Goal: Task Accomplishment & Management: Use online tool/utility

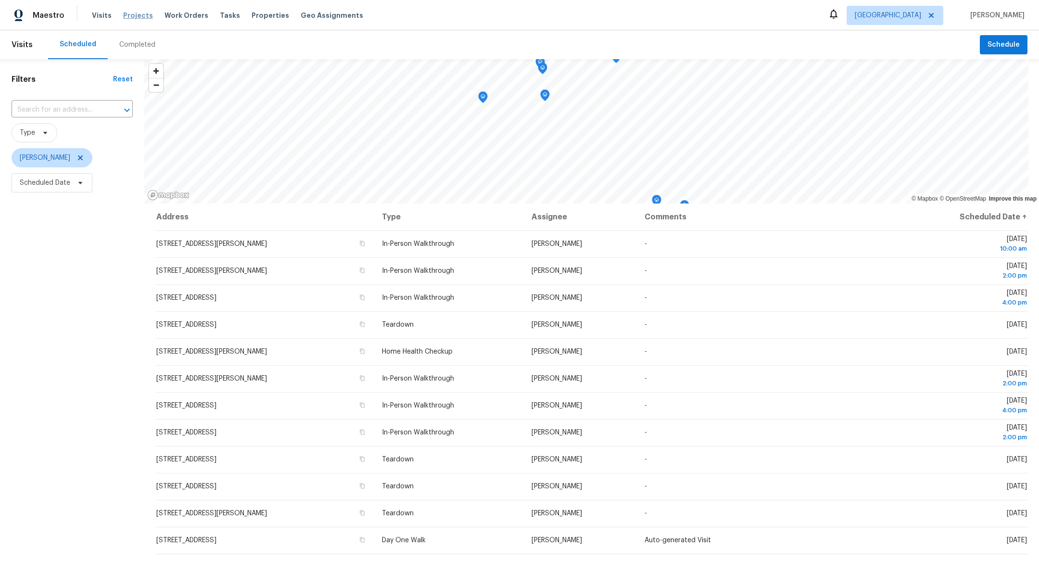
click at [135, 16] on span "Projects" at bounding box center [138, 16] width 30 height 10
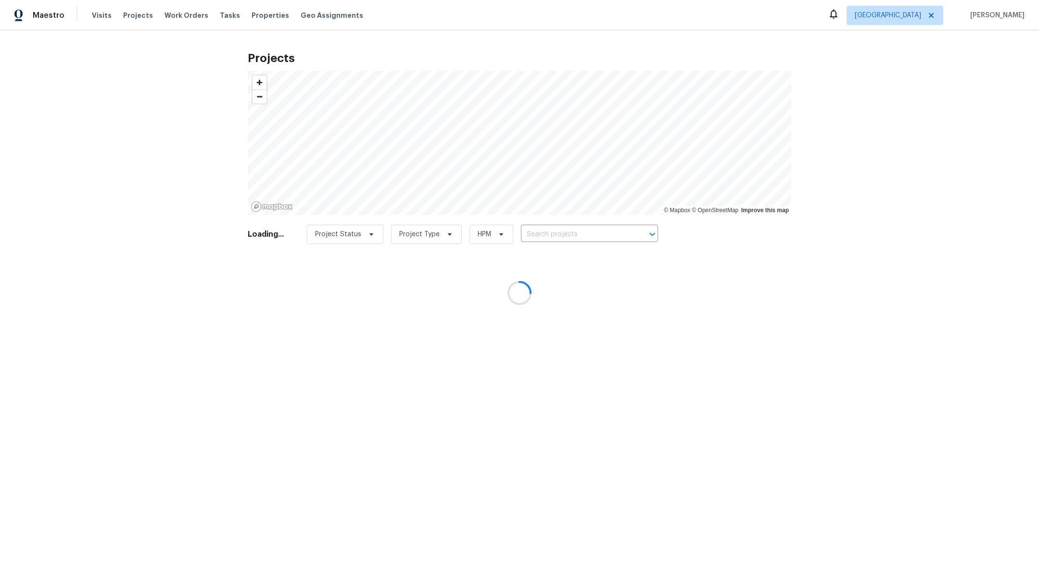
click at [542, 227] on div at bounding box center [519, 293] width 1039 height 586
click at [537, 238] on div at bounding box center [519, 293] width 1039 height 586
click at [537, 235] on div at bounding box center [519, 293] width 1039 height 586
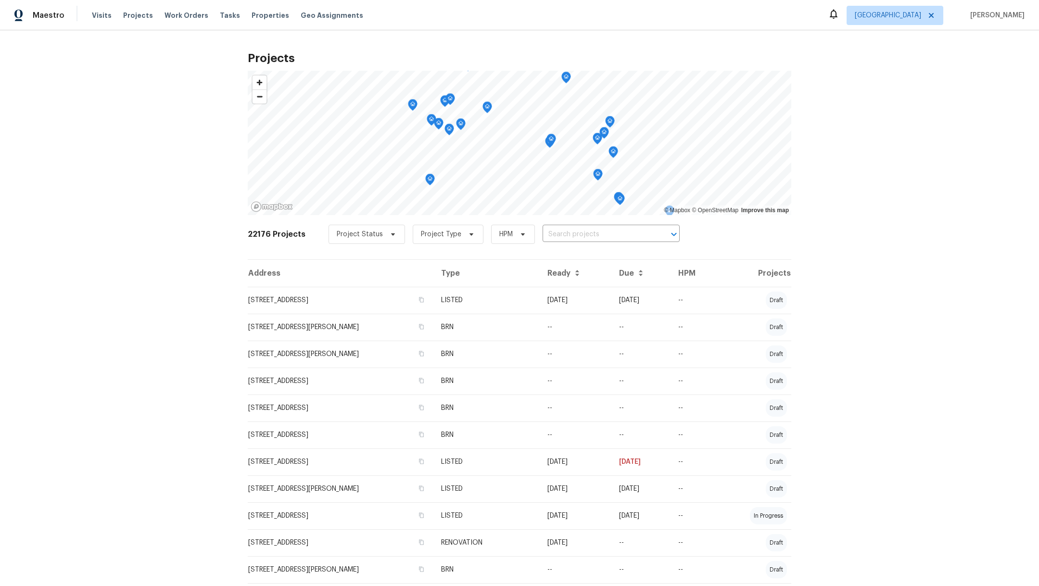
click at [543, 235] on input "text" at bounding box center [598, 234] width 110 height 15
type input "21415"
click at [543, 260] on li "[STREET_ADDRESS]" at bounding box center [600, 255] width 141 height 16
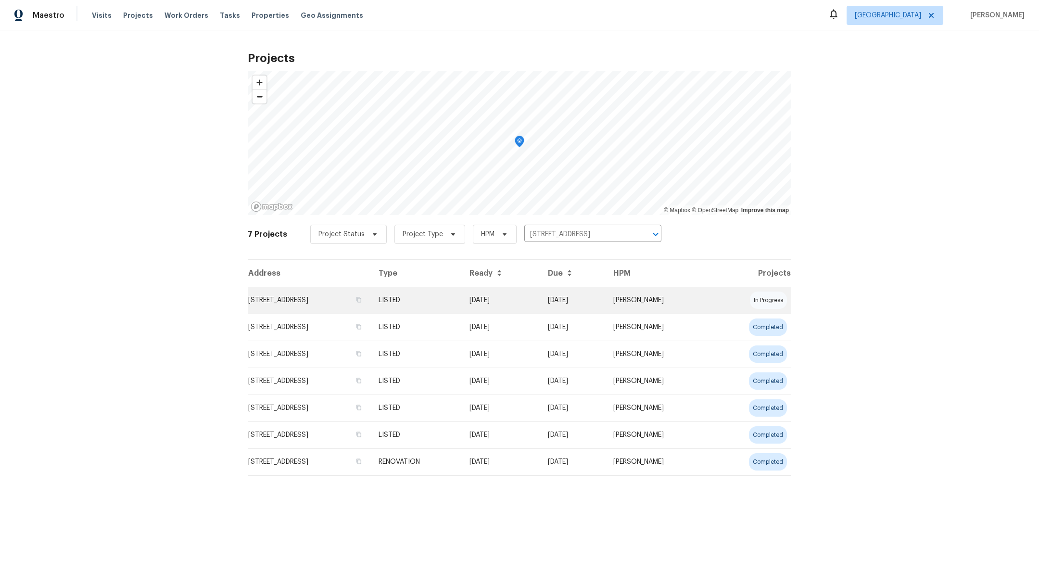
click at [299, 304] on td "[STREET_ADDRESS]" at bounding box center [309, 300] width 123 height 27
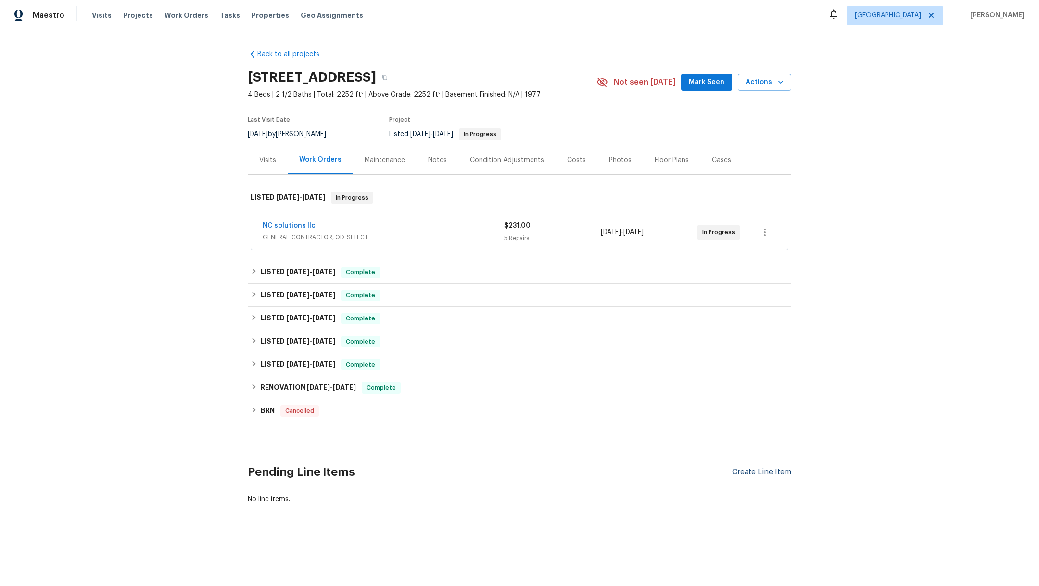
click at [733, 474] on div "Create Line Item" at bounding box center [761, 472] width 59 height 9
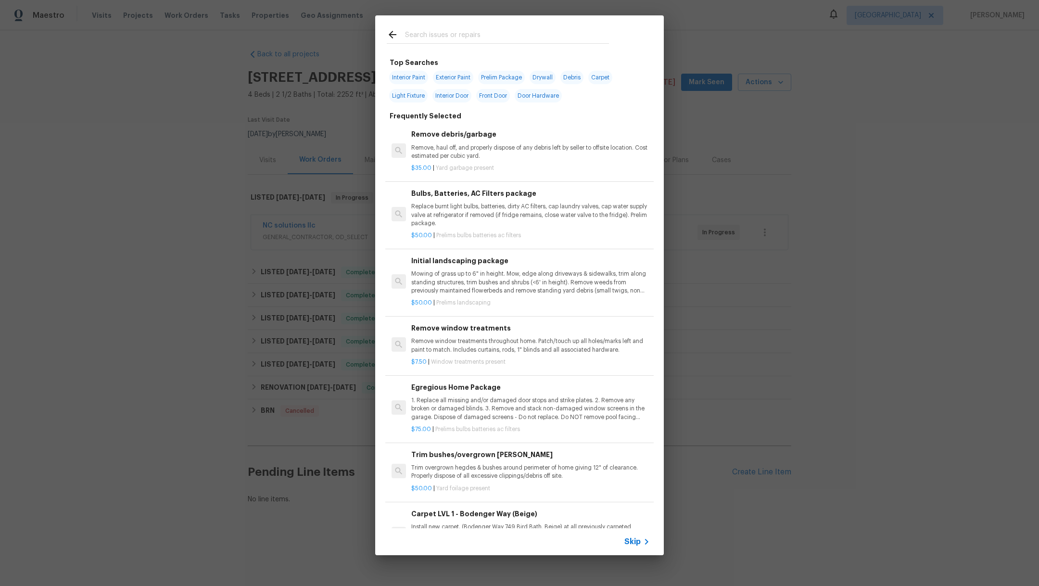
click at [438, 38] on input "text" at bounding box center [507, 36] width 204 height 14
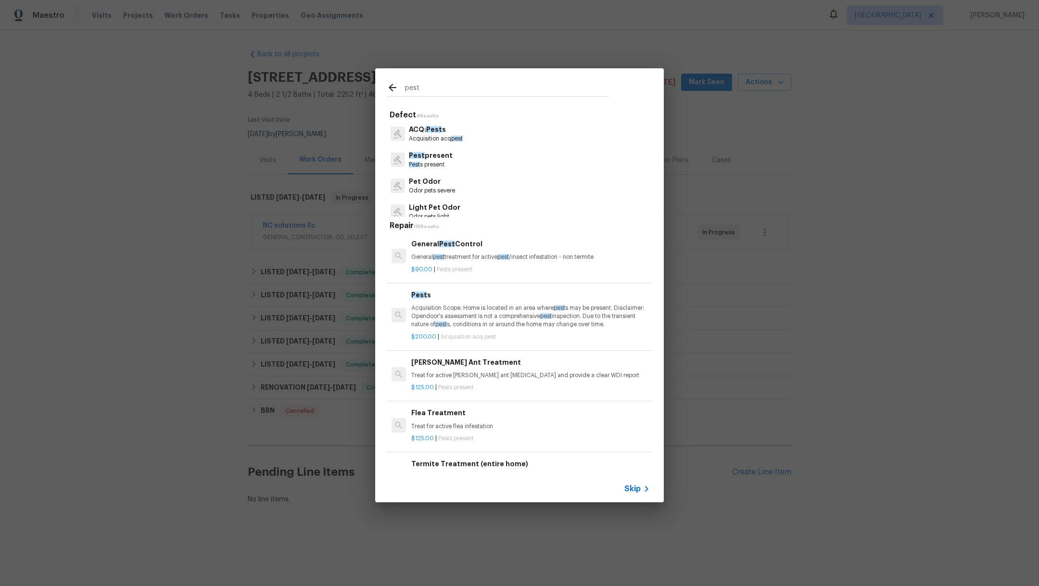
type input "pest"
click at [436, 162] on p "Pest s present" at bounding box center [431, 165] width 44 height 8
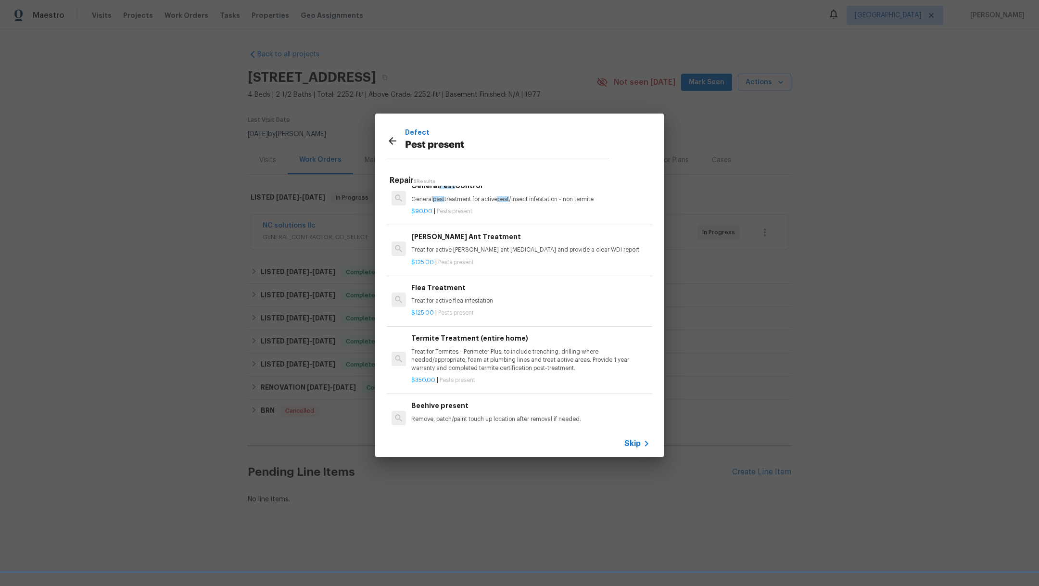
scroll to position [42, 0]
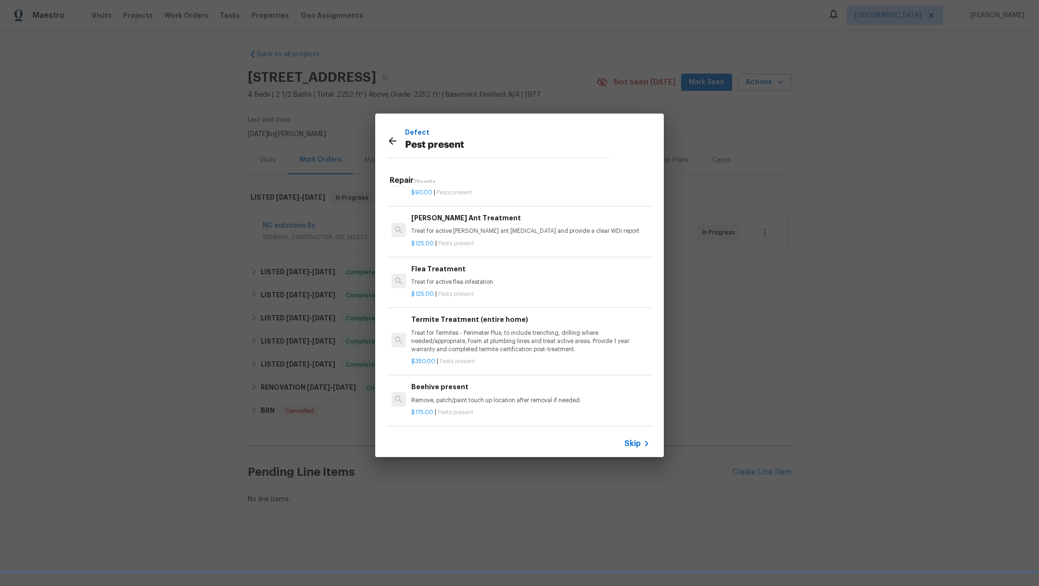
click at [558, 329] on p "Treat for Termites - Perimeter Plus; to include trenching, drilling where neede…" at bounding box center [530, 341] width 239 height 25
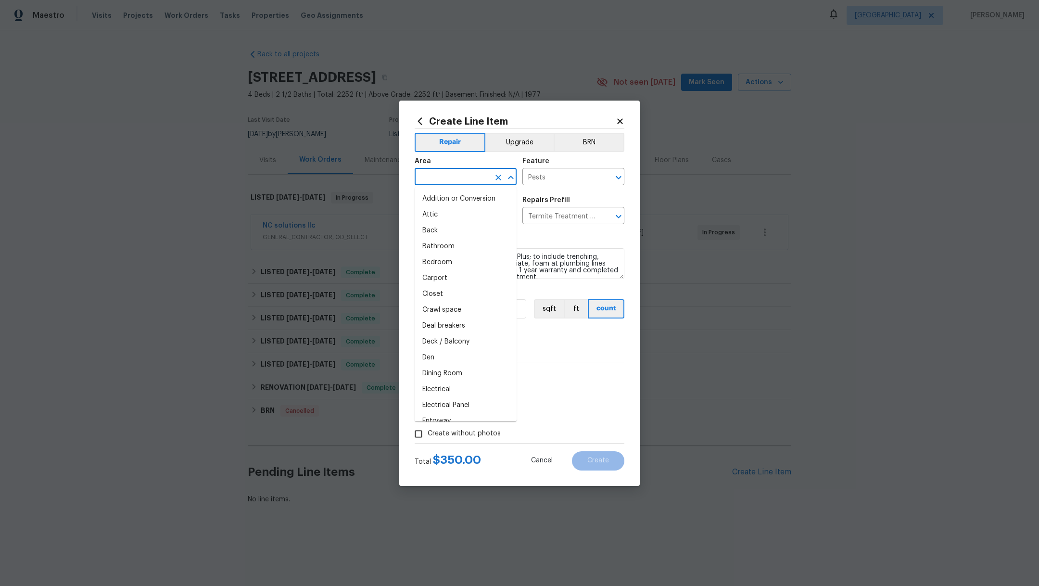
click at [454, 172] on input "text" at bounding box center [452, 177] width 75 height 15
click at [454, 200] on li "Exterior Overall" at bounding box center [466, 199] width 102 height 16
type input "Exterior Overall"
click at [430, 431] on span "Create without photos" at bounding box center [464, 434] width 73 height 10
click at [428, 431] on input "Create without photos" at bounding box center [418, 434] width 18 height 18
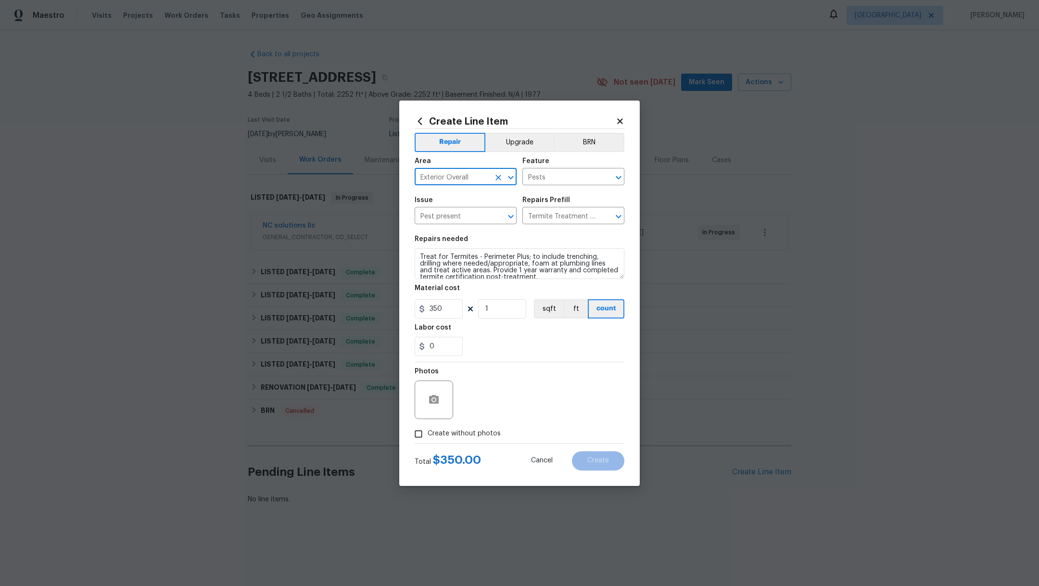
checkbox input "true"
click at [490, 409] on textarea at bounding box center [543, 400] width 164 height 38
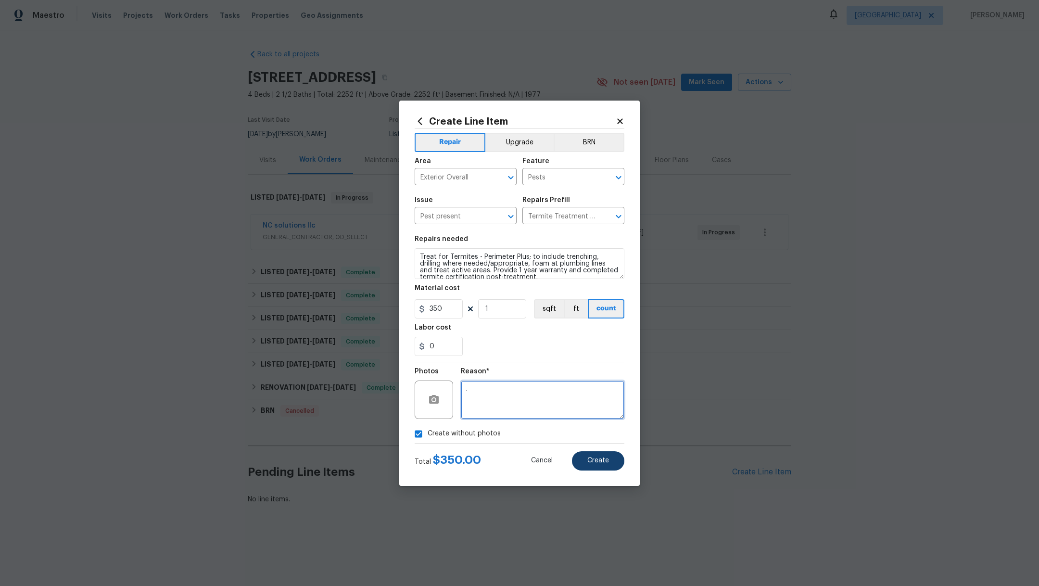
type textarea "."
click at [614, 458] on button "Create" at bounding box center [598, 460] width 52 height 19
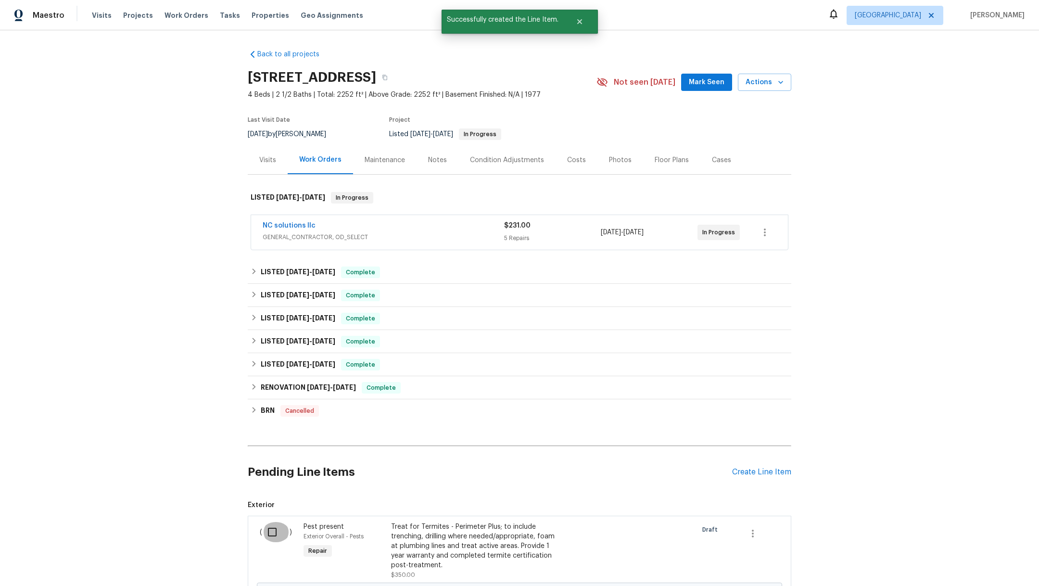
click at [264, 532] on input "checkbox" at bounding box center [275, 532] width 27 height 20
checkbox input "true"
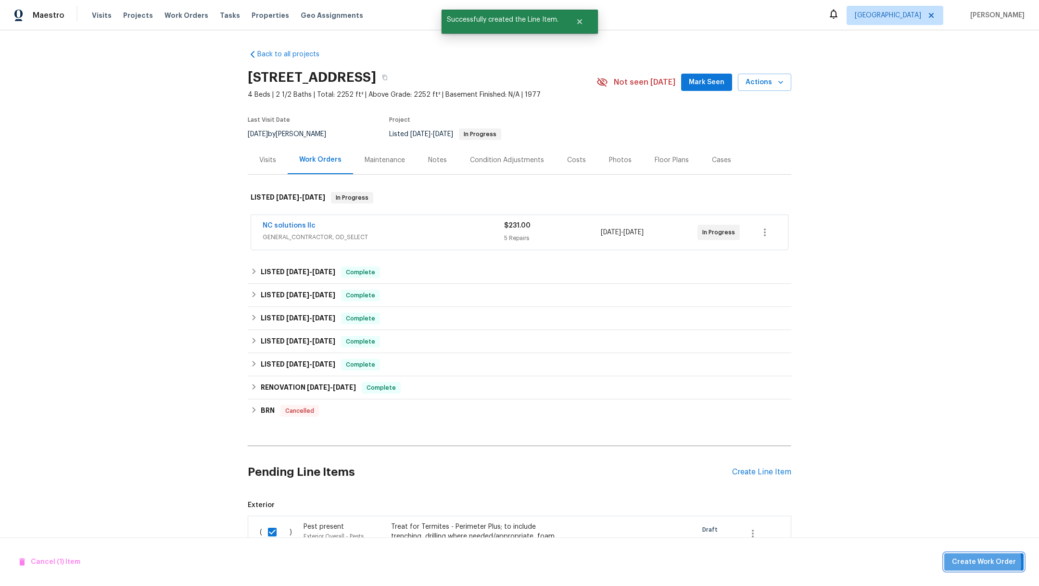
click at [957, 563] on span "Create Work Order" at bounding box center [984, 562] width 64 height 12
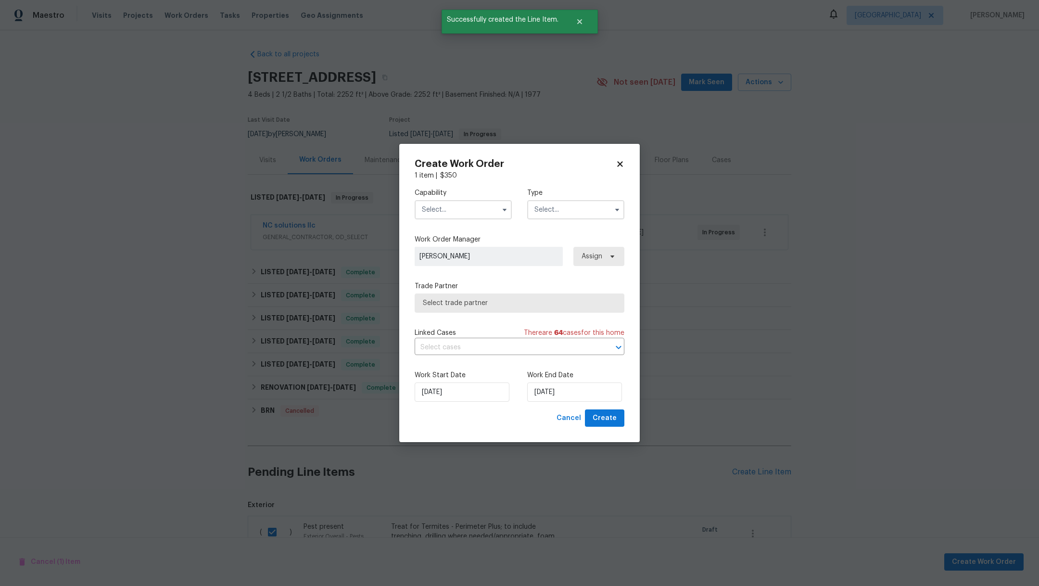
click at [453, 210] on input "text" at bounding box center [463, 209] width 97 height 19
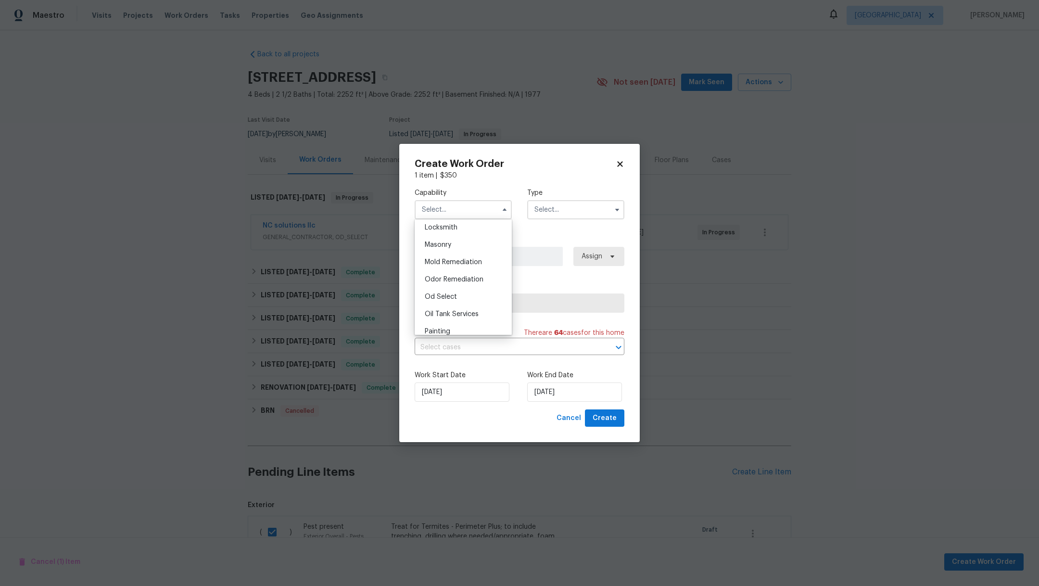
scroll to position [808, 0]
click at [475, 256] on div "Pests" at bounding box center [463, 247] width 92 height 17
type input "Pests"
click at [573, 210] on input "text" at bounding box center [575, 209] width 97 height 19
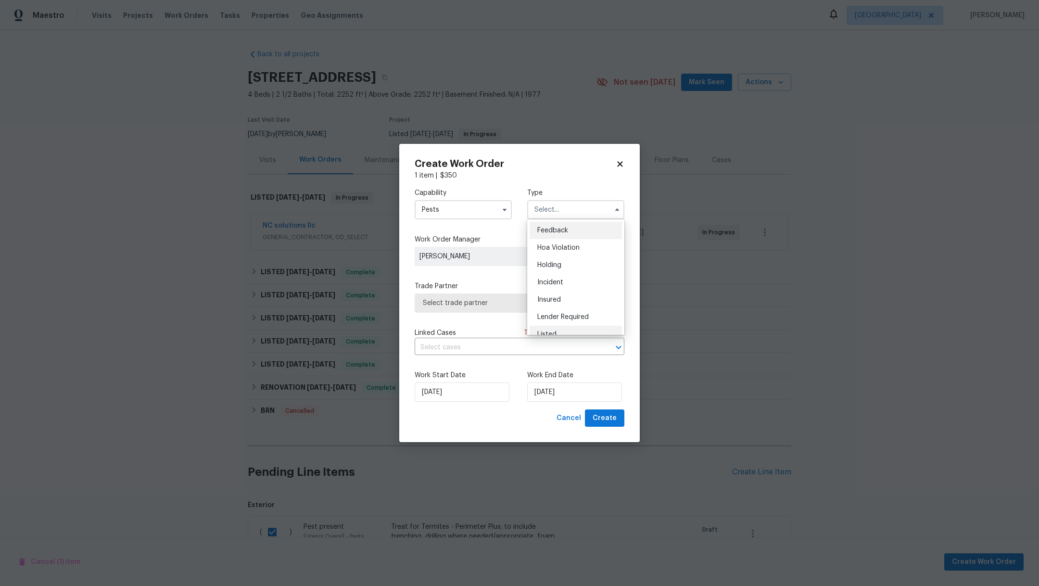
click at [580, 333] on div "Listed" at bounding box center [576, 334] width 92 height 17
type input "Listed"
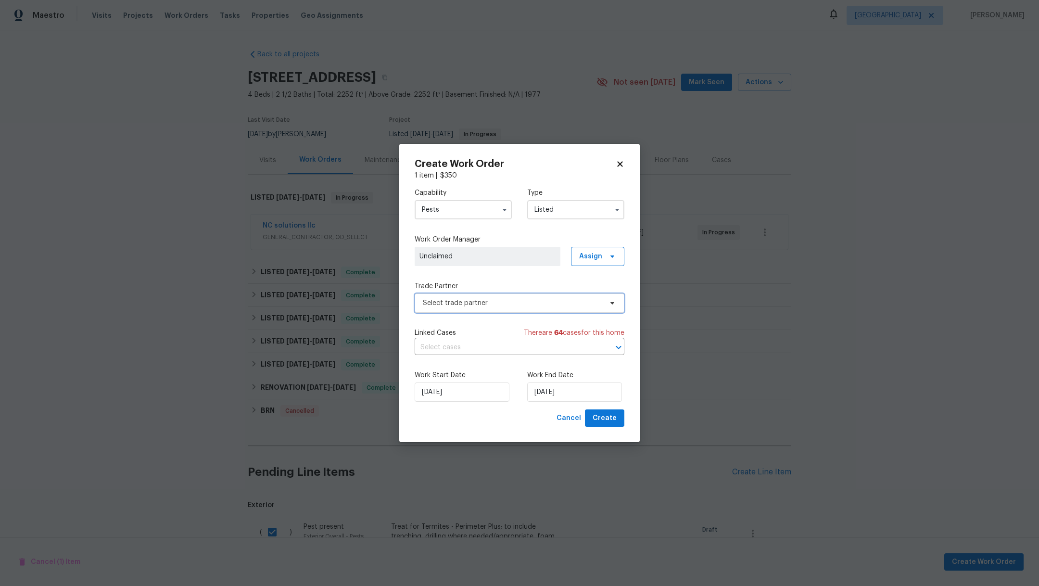
click at [530, 307] on span "Select trade partner" at bounding box center [512, 303] width 179 height 10
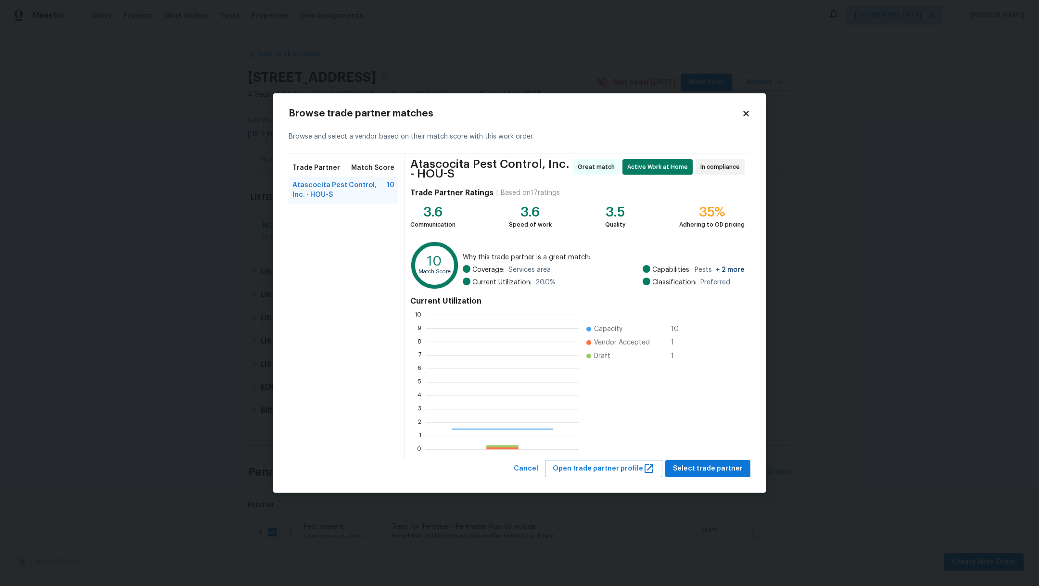
scroll to position [124, 141]
click at [719, 468] on span "Select trade partner" at bounding box center [708, 469] width 70 height 12
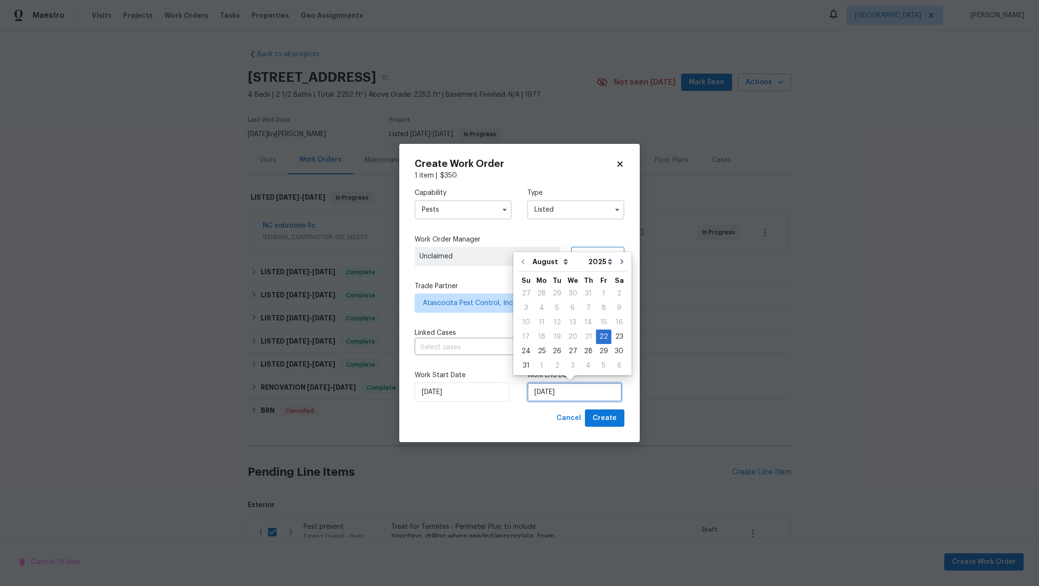
click at [593, 387] on input "[DATE]" at bounding box center [574, 392] width 95 height 19
click at [557, 353] on div "26" at bounding box center [557, 351] width 15 height 13
click at [585, 389] on input "[DATE]" at bounding box center [574, 392] width 95 height 19
click at [571, 348] on div "27" at bounding box center [573, 351] width 16 height 13
type input "[DATE]"
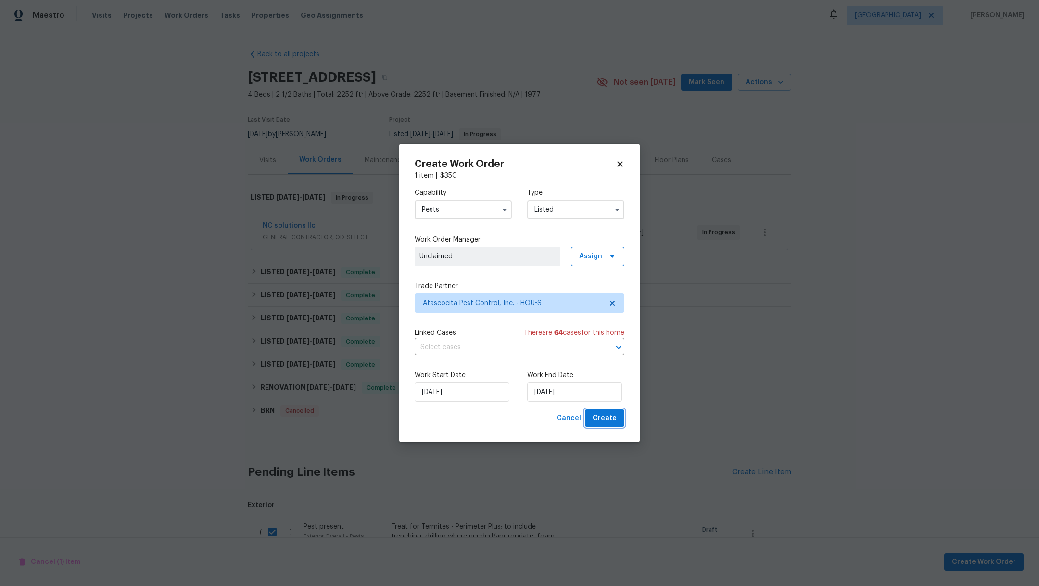
click at [614, 418] on span "Create" at bounding box center [605, 418] width 24 height 12
checkbox input "false"
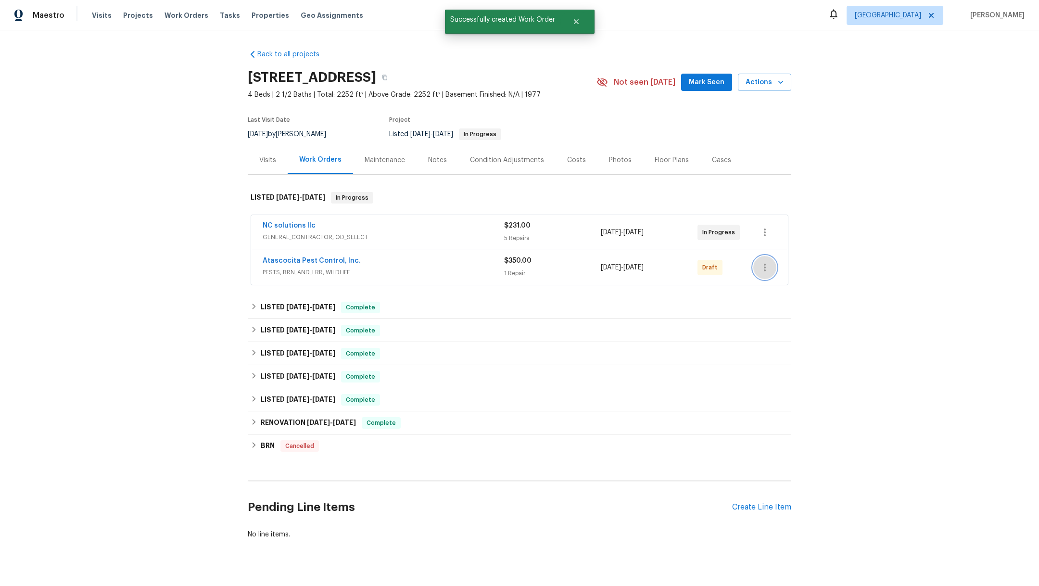
click at [761, 267] on icon "button" at bounding box center [765, 268] width 12 height 12
click at [761, 285] on li "Confirm and Send to Vendor" at bounding box center [801, 283] width 107 height 16
